Goal: Find contact information: Find contact information

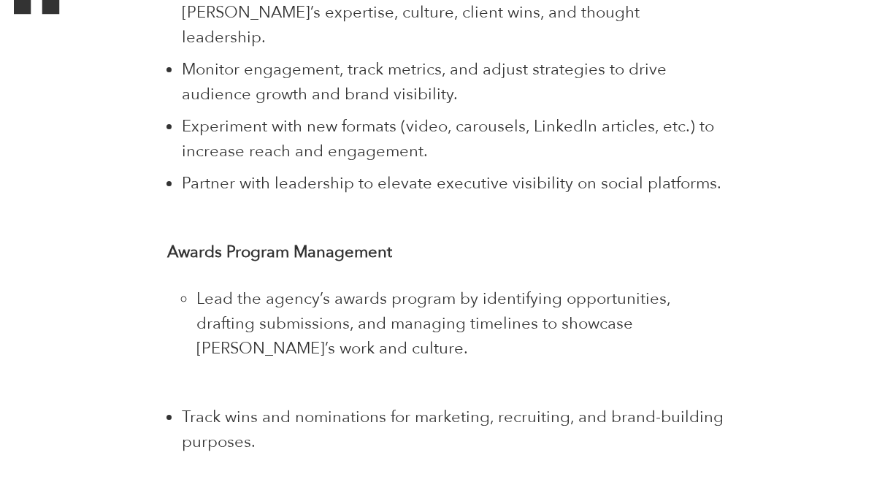
scroll to position [2264, 0]
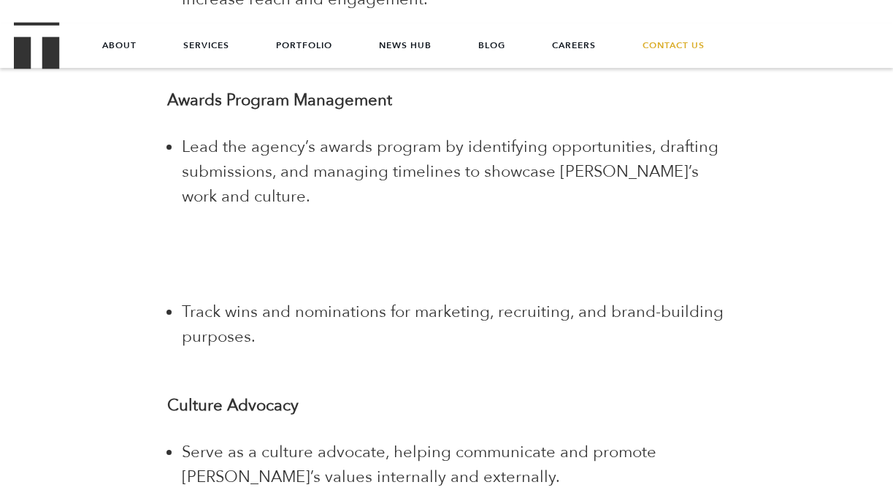
scroll to position [2451, 0]
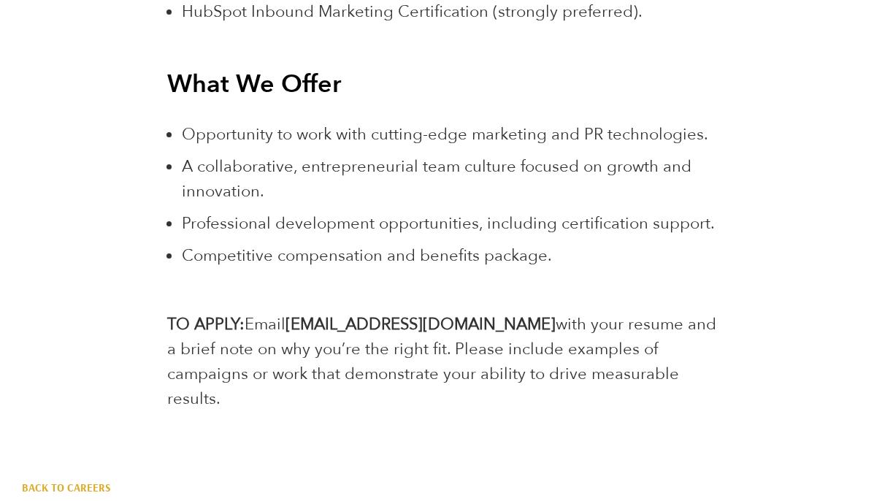
scroll to position [4924, 0]
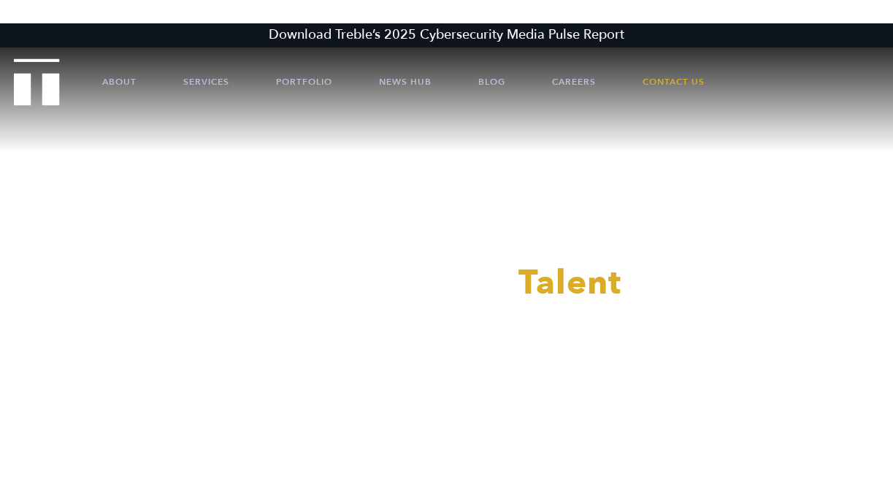
click at [567, 83] on div at bounding box center [446, 250] width 893 height 501
click at [577, 77] on link "Careers" at bounding box center [574, 82] width 44 height 44
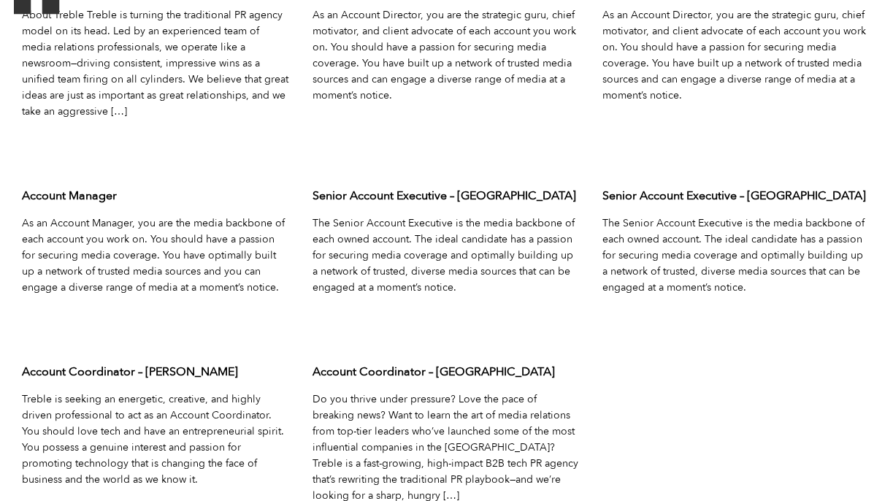
scroll to position [4698, 0]
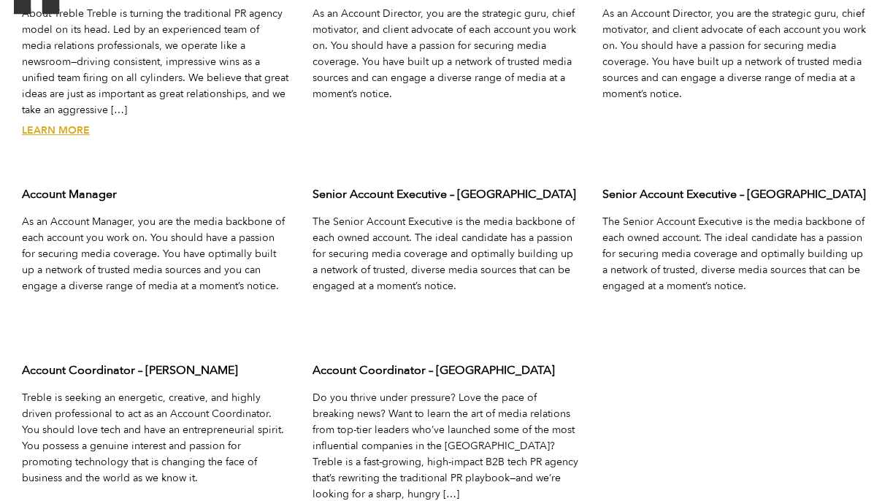
click at [64, 123] on link "Learn More" at bounding box center [56, 130] width 68 height 14
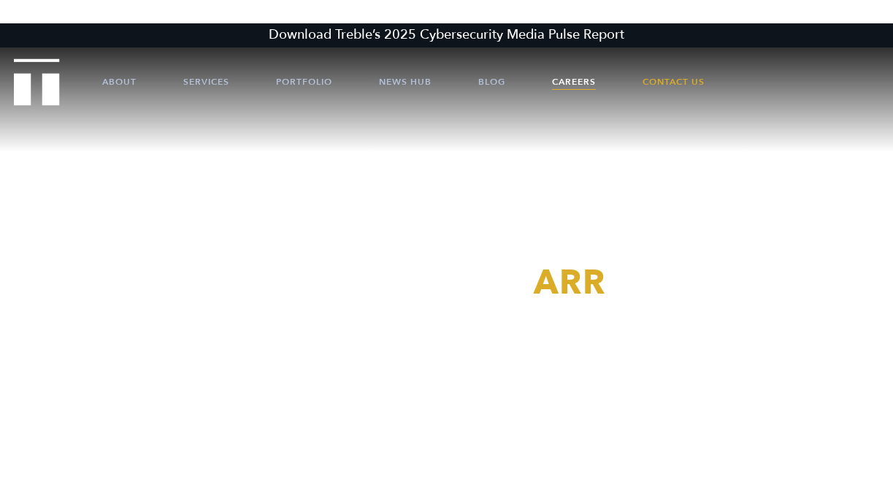
click at [567, 83] on link "Careers" at bounding box center [574, 82] width 44 height 44
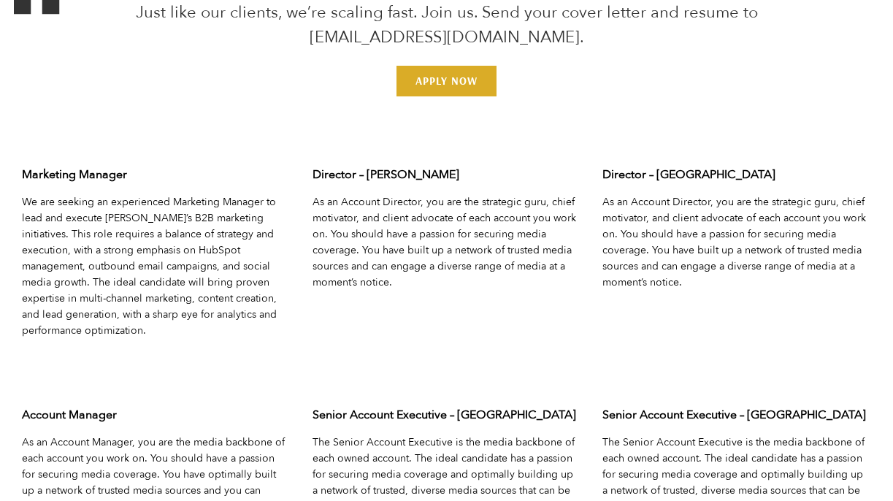
scroll to position [4513, 0]
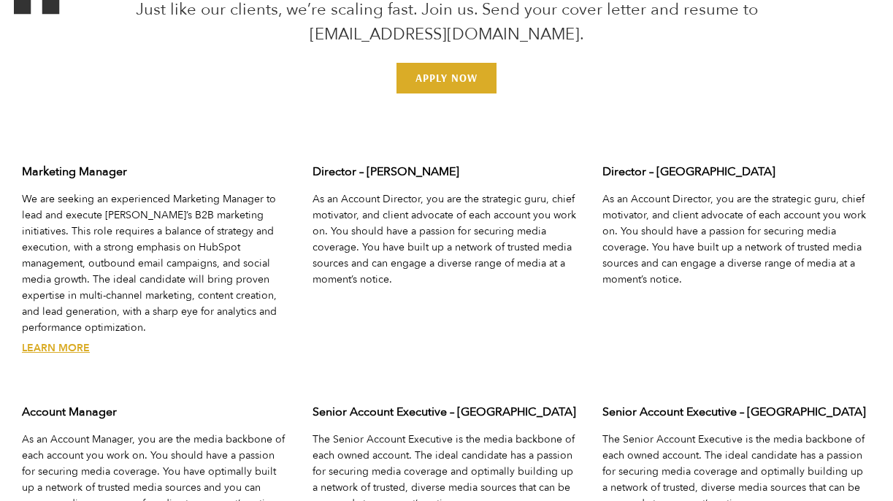
click at [53, 341] on link "Learn More" at bounding box center [56, 348] width 68 height 14
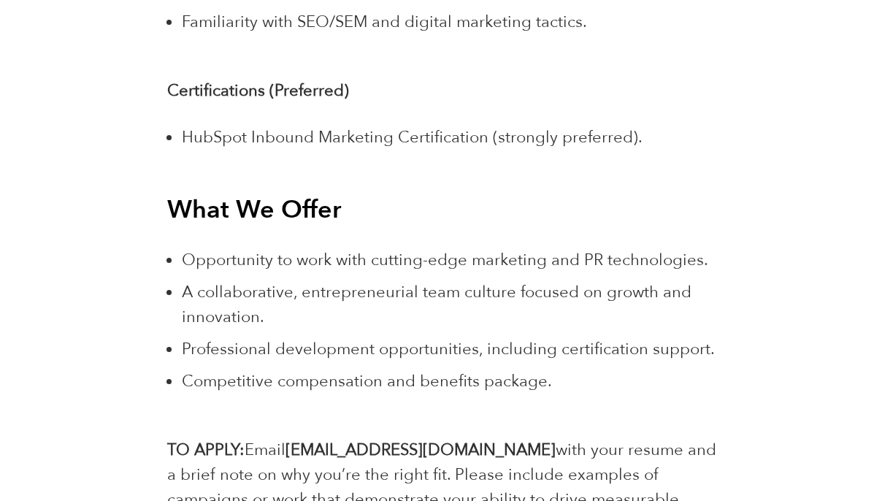
scroll to position [4800, 0]
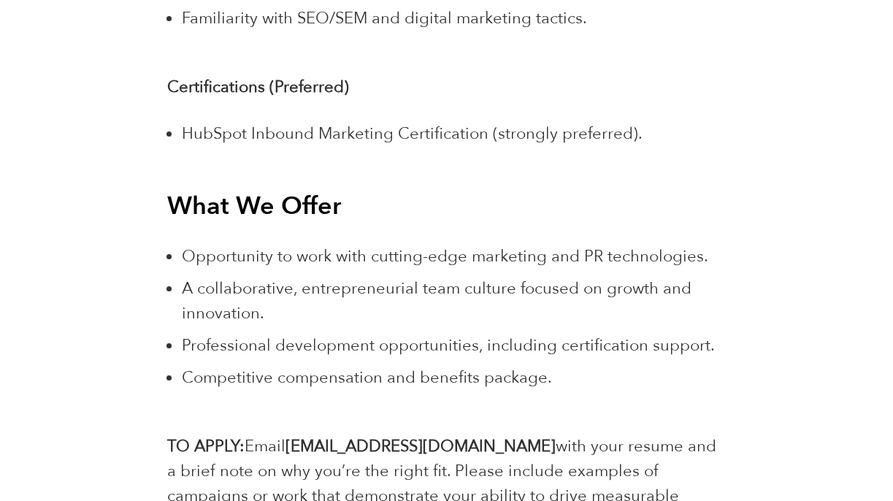
click at [319, 435] on b "[EMAIL_ADDRESS][DOMAIN_NAME]" at bounding box center [421, 446] width 270 height 22
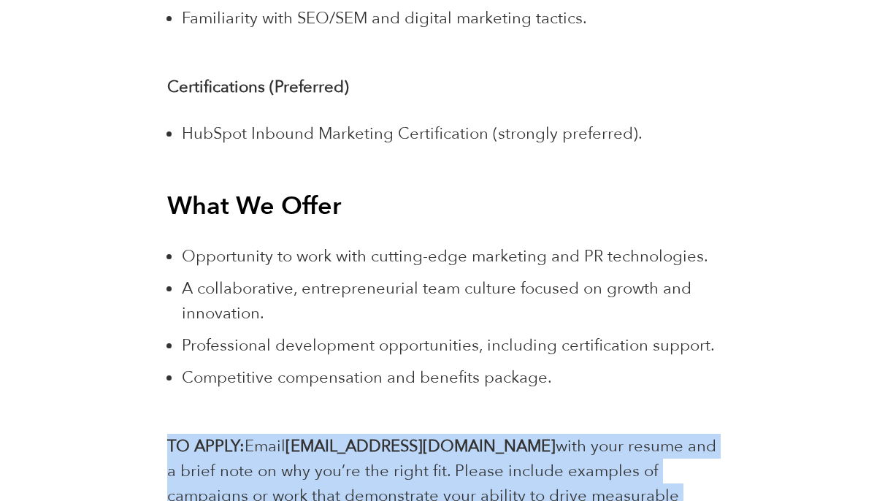
click at [319, 435] on b "jointheteam@treblepr.com" at bounding box center [421, 446] width 270 height 22
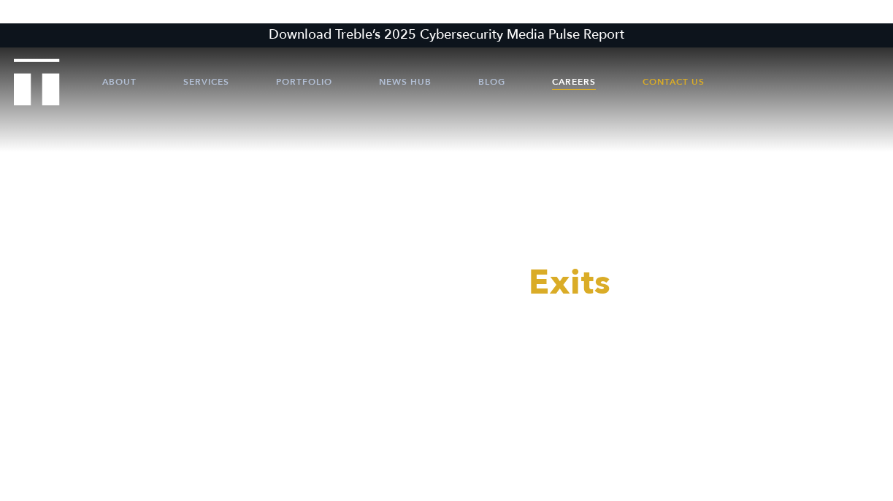
click at [573, 78] on link "Careers" at bounding box center [574, 82] width 44 height 44
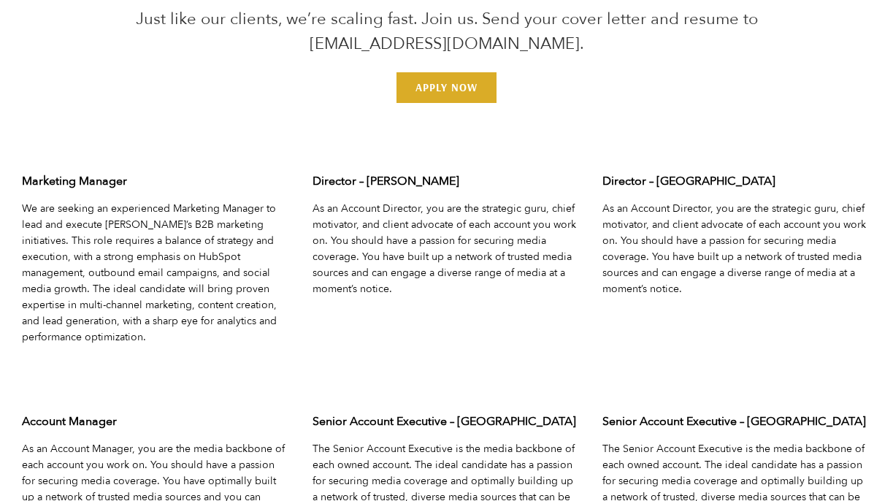
scroll to position [4512, 0]
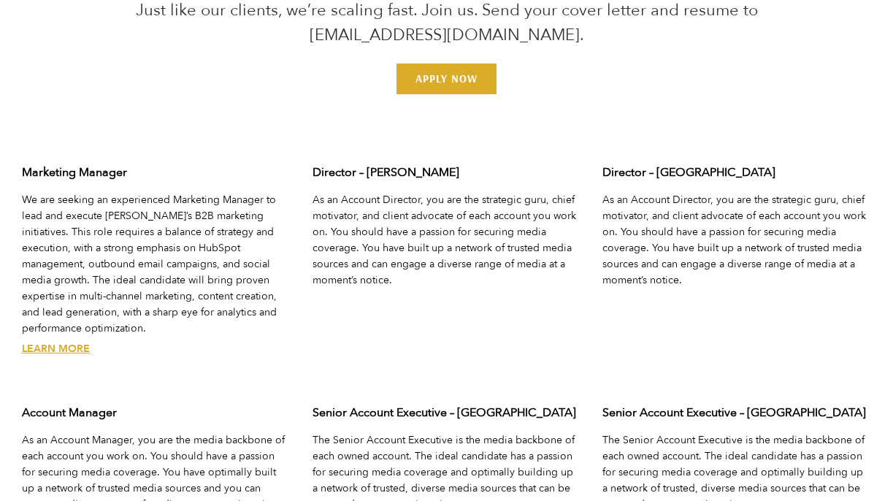
click at [77, 342] on link "Learn More" at bounding box center [56, 349] width 68 height 14
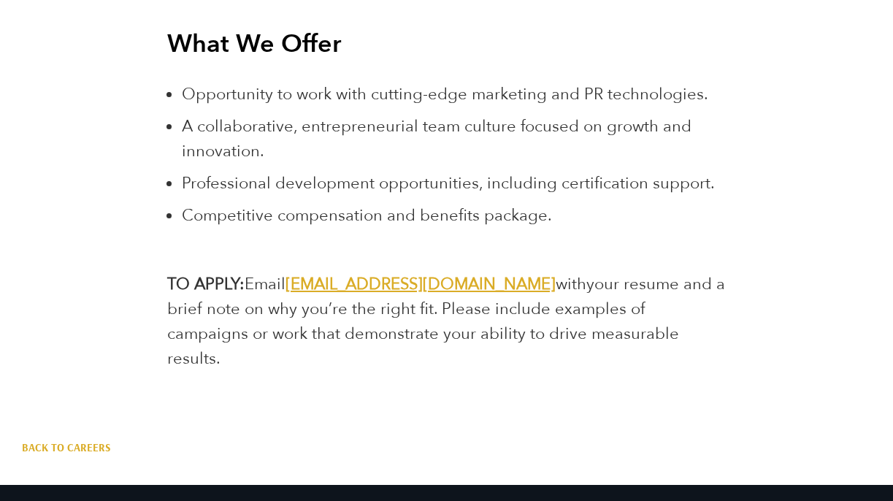
scroll to position [4964, 0]
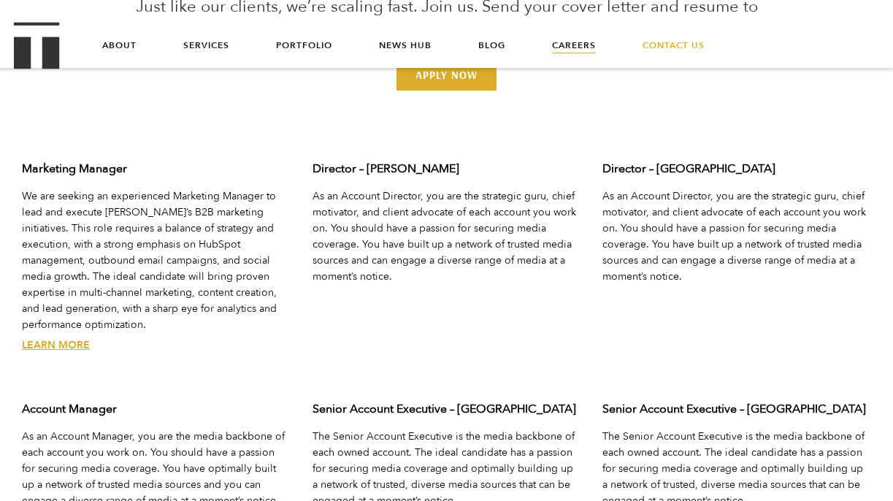
click at [133, 221] on p "We are seeking an experienced Marketing Manager to lead and execute [PERSON_NAM…" at bounding box center [156, 260] width 269 height 145
click at [52, 338] on link "Learn More" at bounding box center [56, 345] width 68 height 14
